Goal: Find specific fact: Find specific fact

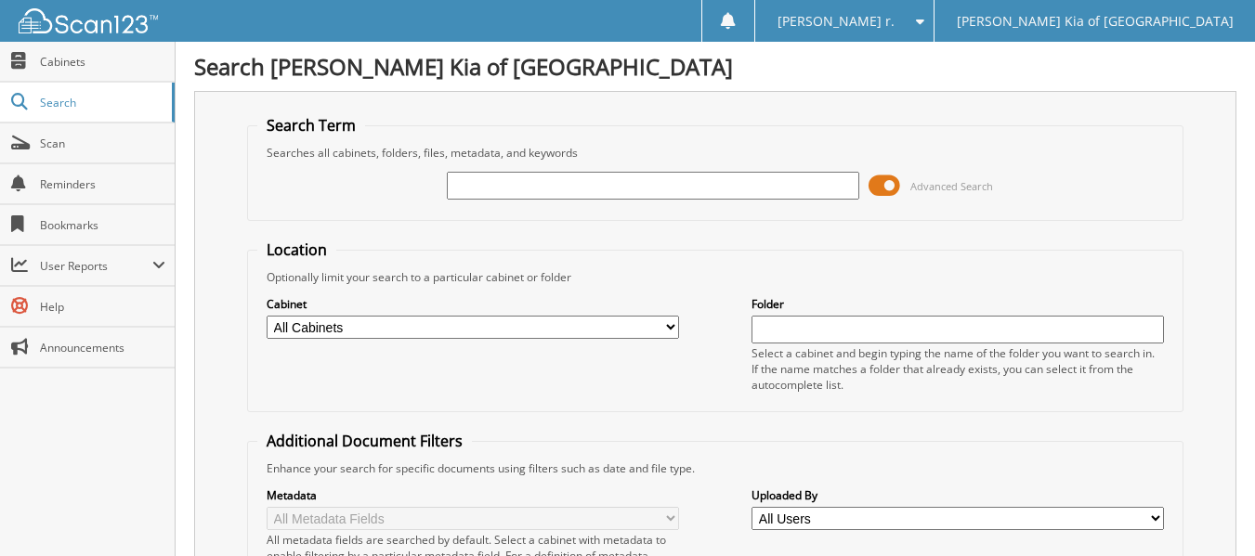
drag, startPoint x: 641, startPoint y: 201, endPoint x: 649, endPoint y: 185, distance: 17.9
click at [644, 194] on div at bounding box center [653, 186] width 412 height 32
click at [649, 183] on input "text" at bounding box center [653, 186] width 412 height 28
paste input "545214"
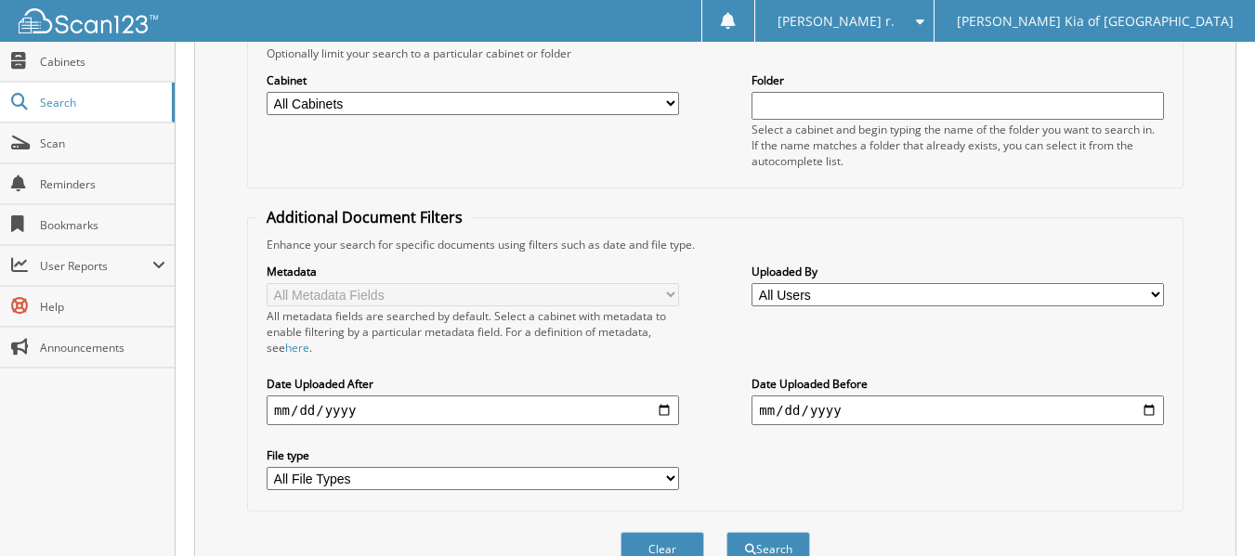
scroll to position [319, 0]
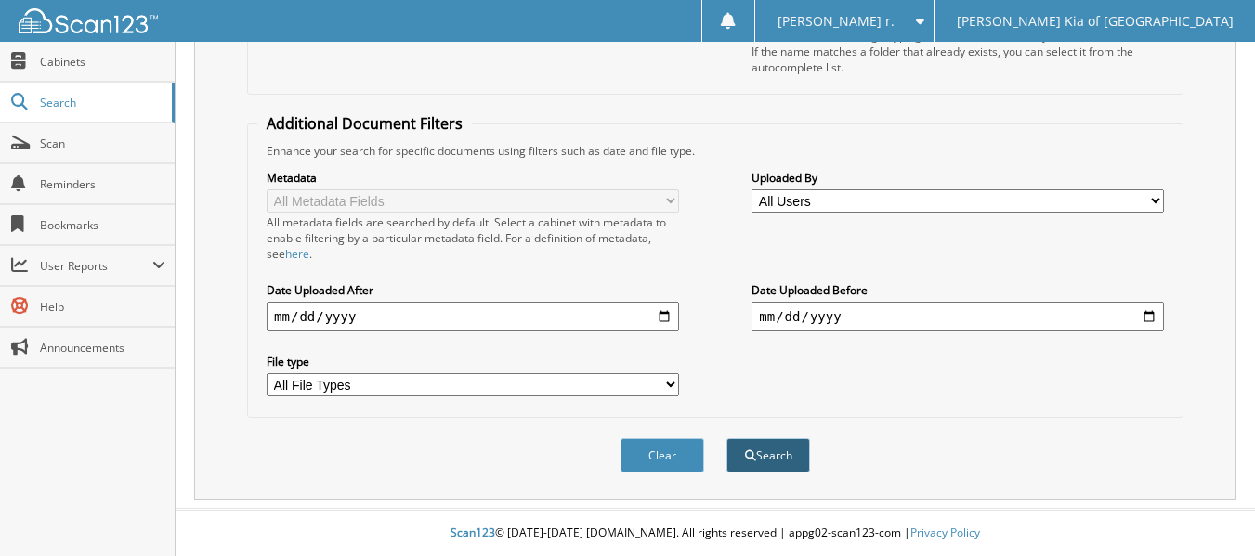
type input "545214"
click at [798, 458] on button "Search" at bounding box center [768, 455] width 84 height 34
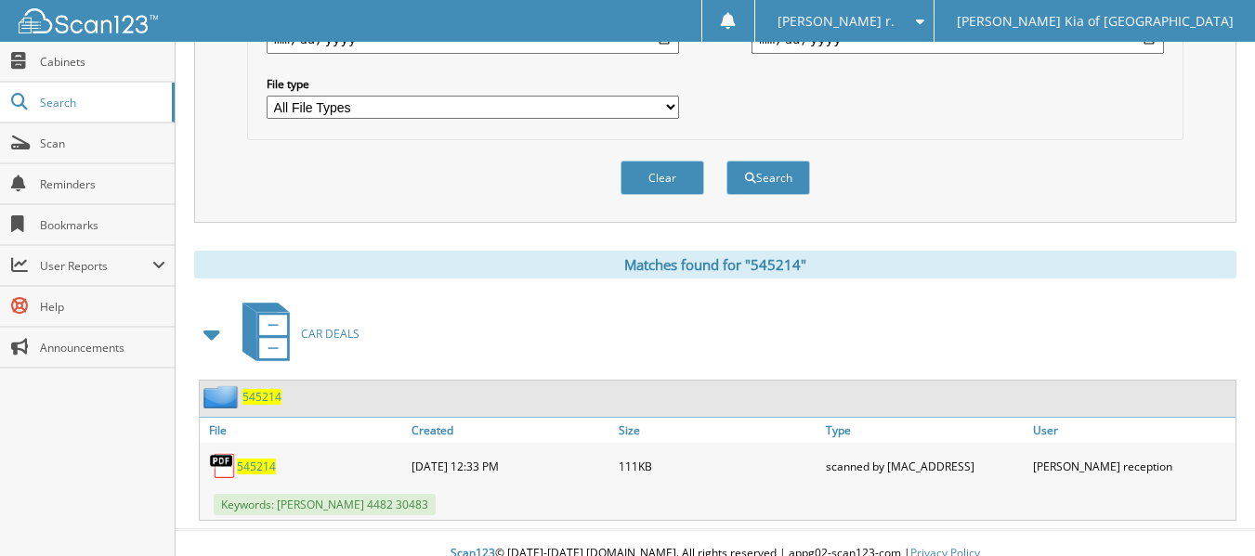
scroll to position [617, 0]
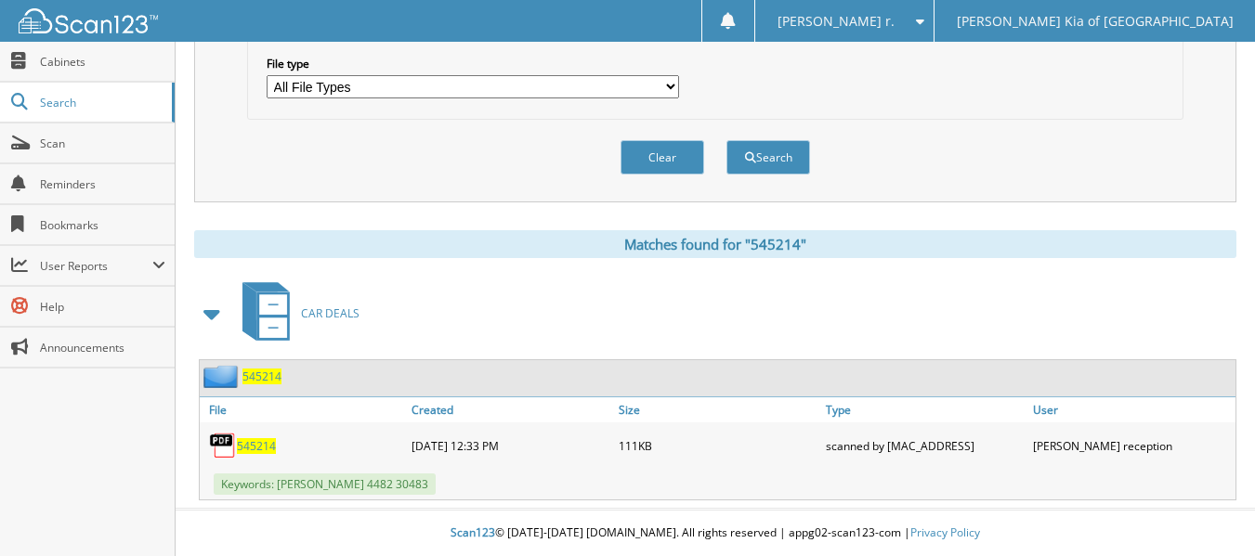
click at [267, 370] on span "545214" at bounding box center [261, 377] width 39 height 16
